Goal: Browse casually: Explore the website without a specific task or goal

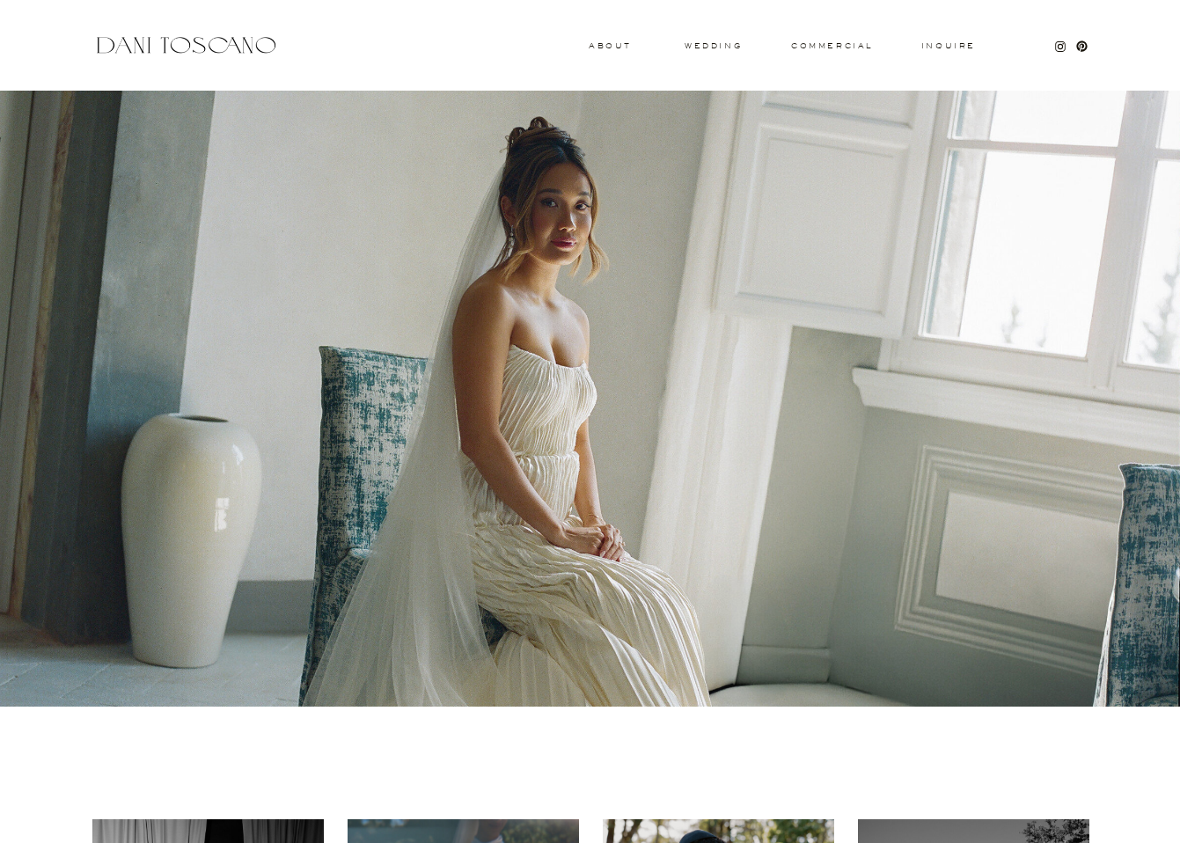
click at [703, 42] on h3 "wedding" at bounding box center [712, 45] width 57 height 6
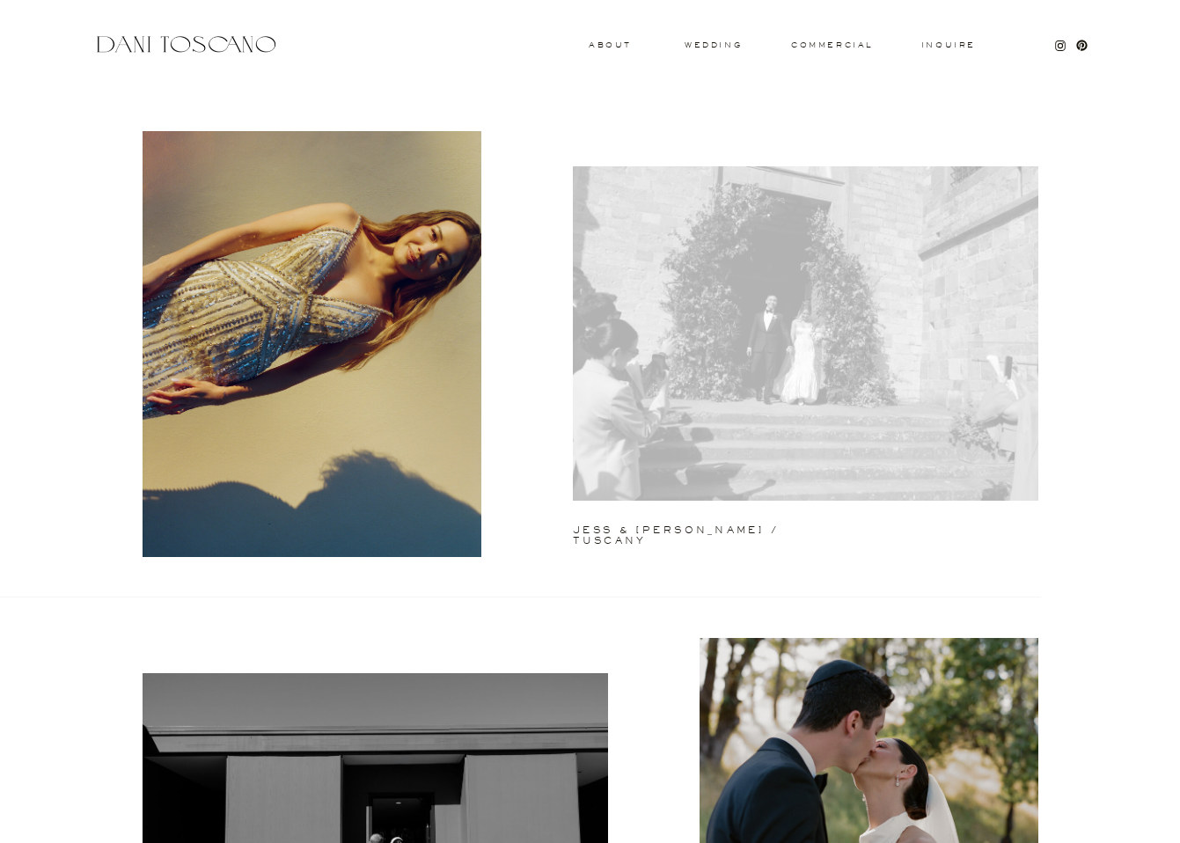
click at [649, 388] on div at bounding box center [805, 333] width 465 height 334
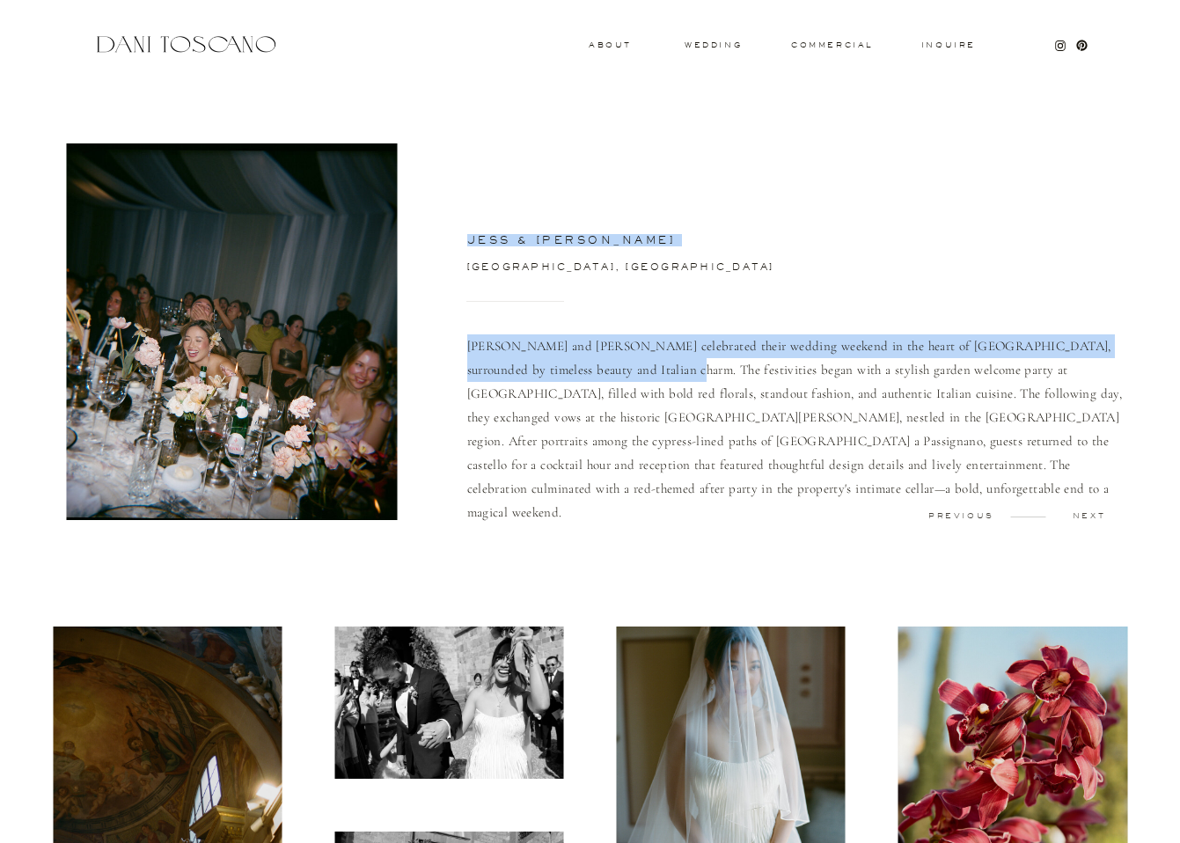
drag, startPoint x: 464, startPoint y: 344, endPoint x: 586, endPoint y: 364, distance: 123.9
click at [581, 369] on p "[PERSON_NAME] and [PERSON_NAME] celebrated their wedding weekend in the heart o…" at bounding box center [800, 415] width 666 height 162
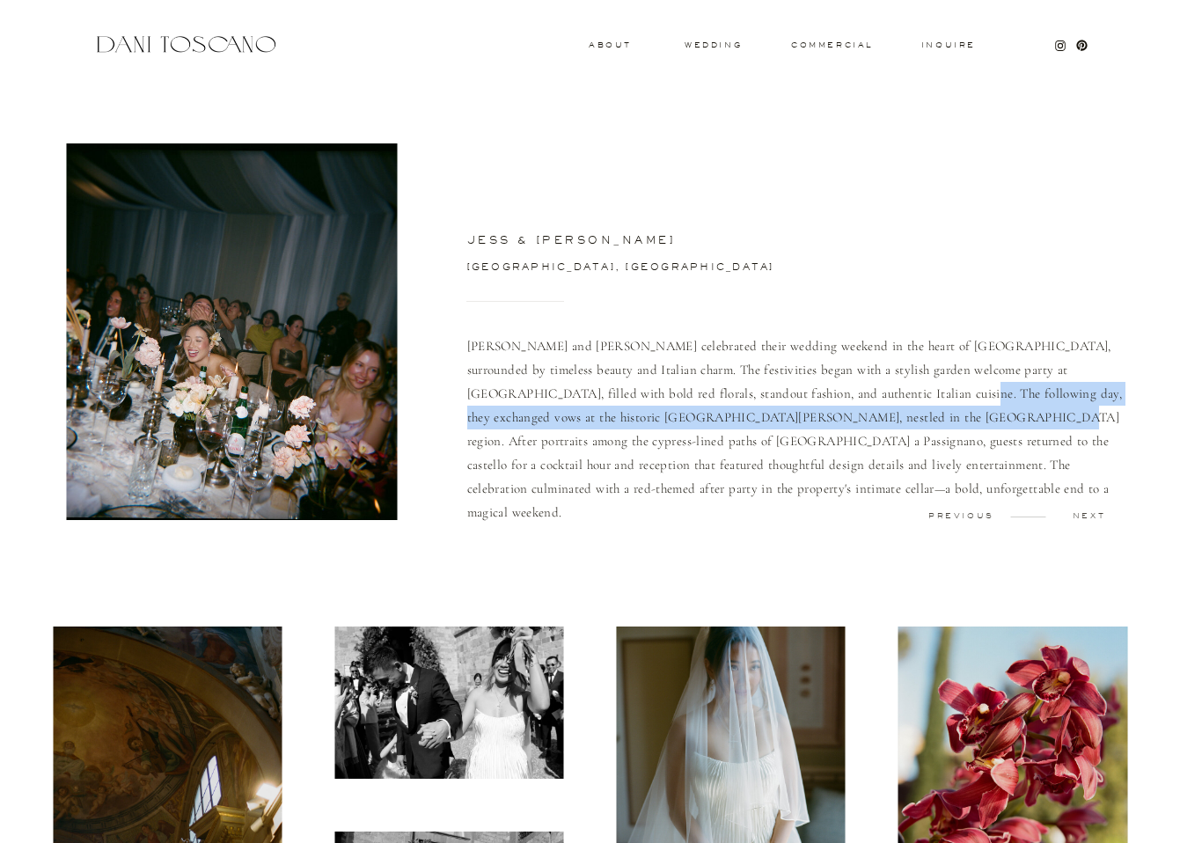
drag, startPoint x: 780, startPoint y: 395, endPoint x: 798, endPoint y: 414, distance: 26.2
click at [798, 414] on p "[PERSON_NAME] and [PERSON_NAME] celebrated their wedding weekend in the heart o…" at bounding box center [800, 415] width 666 height 162
copy p "they exchanged vows at the historic [GEOGRAPHIC_DATA][PERSON_NAME] a [GEOGRAPHI…"
